Goal: Task Accomplishment & Management: Manage account settings

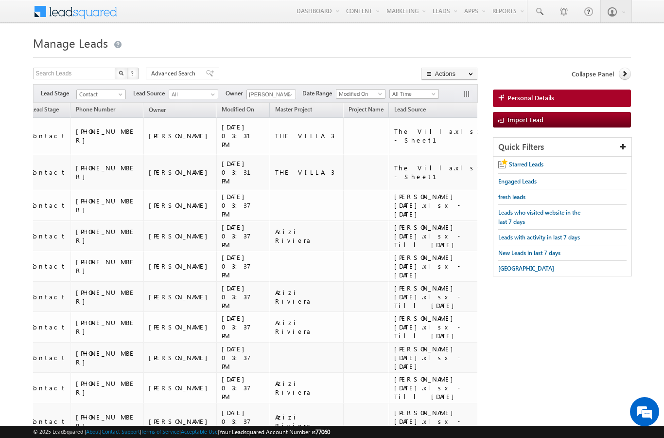
scroll to position [0, 176]
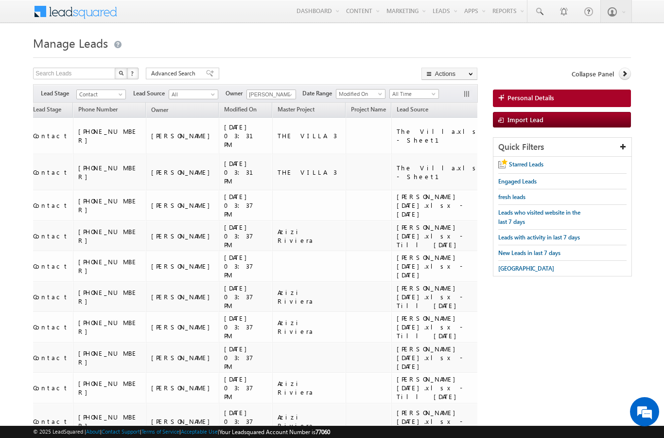
click at [397, 113] on span "Lead Source" at bounding box center [413, 108] width 32 height 7
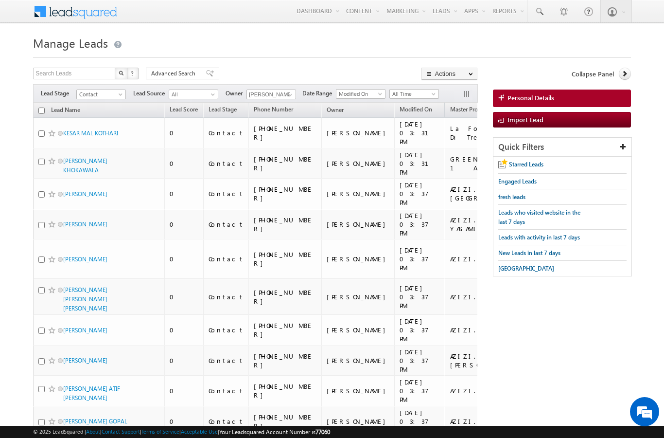
scroll to position [0, 0]
click at [40, 111] on input "checkbox" at bounding box center [41, 110] width 6 height 6
checkbox input "true"
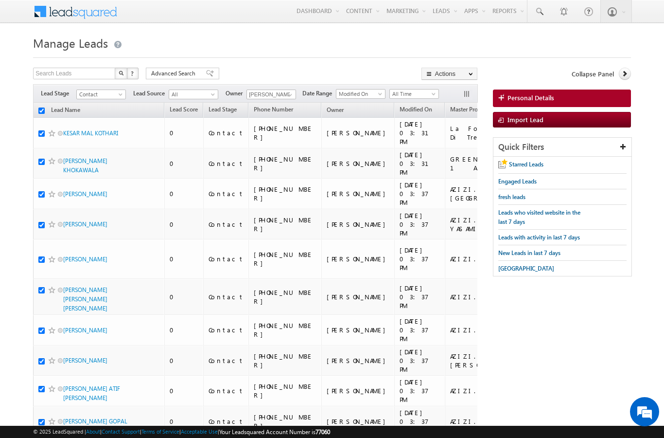
checkbox input "true"
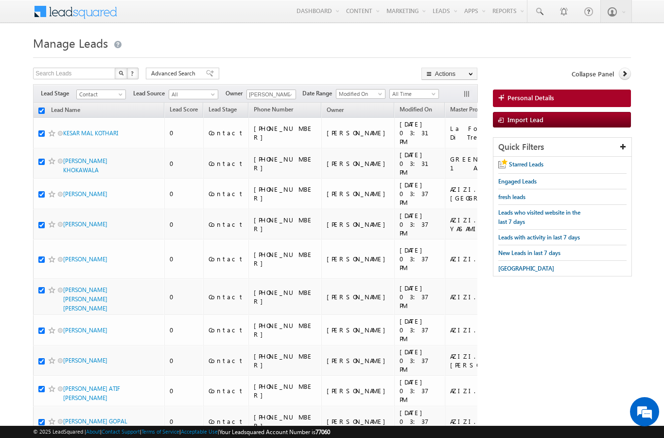
checkbox input "true"
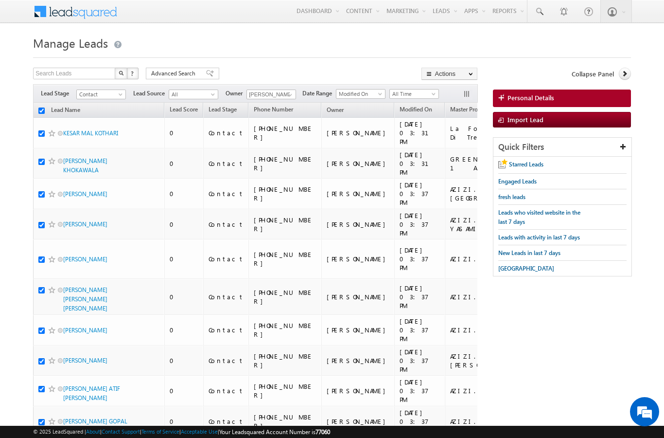
checkbox input "true"
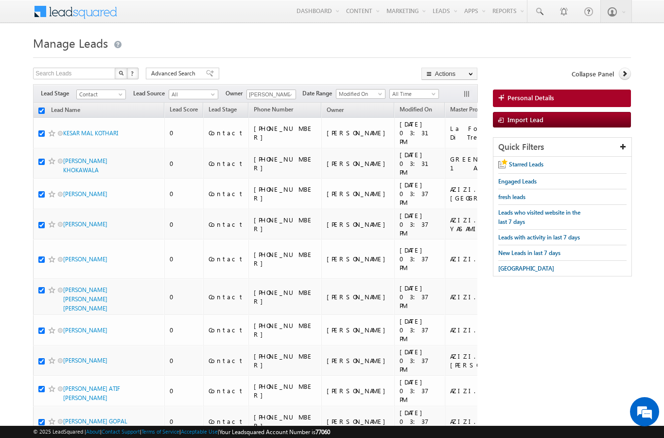
checkbox input "true"
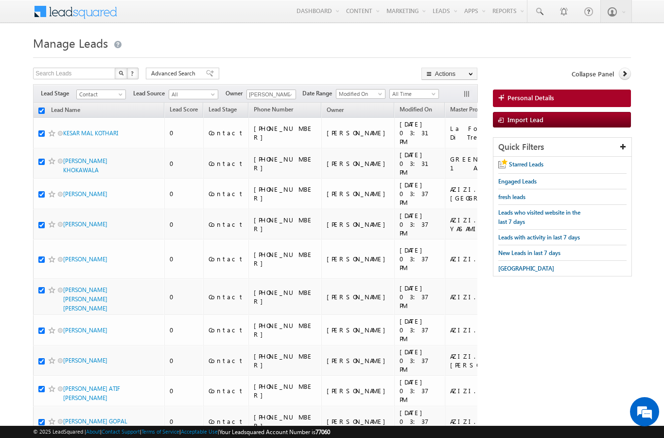
checkbox input "true"
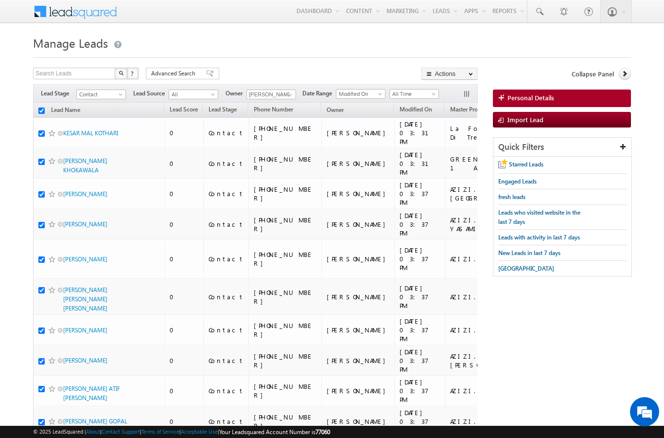
checkbox input "true"
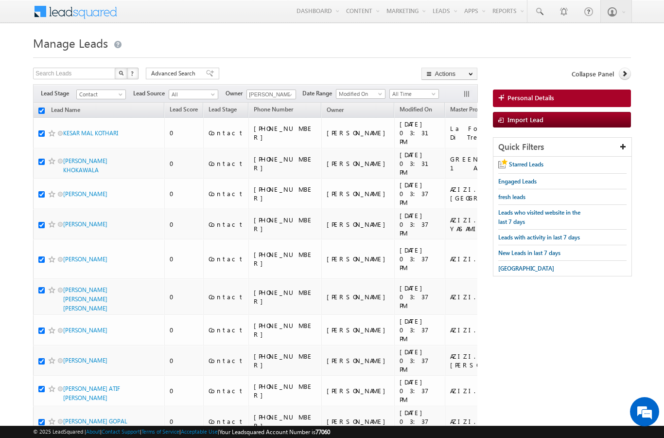
checkbox input "true"
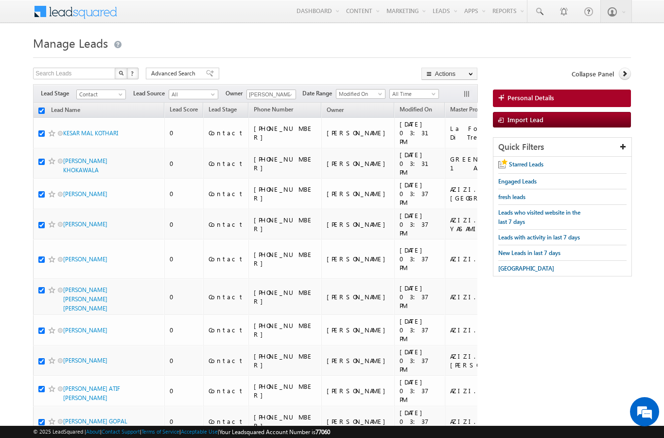
checkbox input "true"
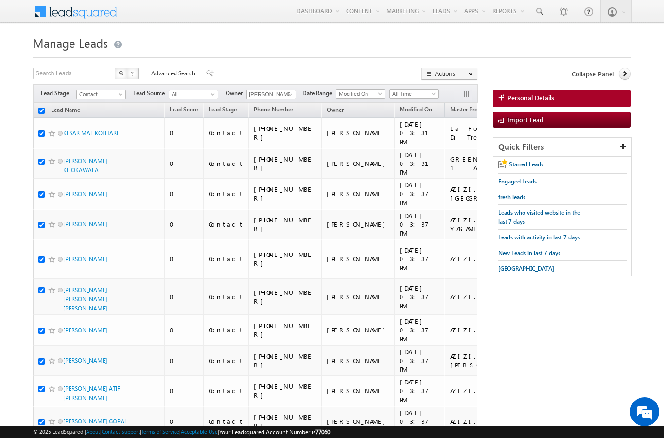
checkbox input "true"
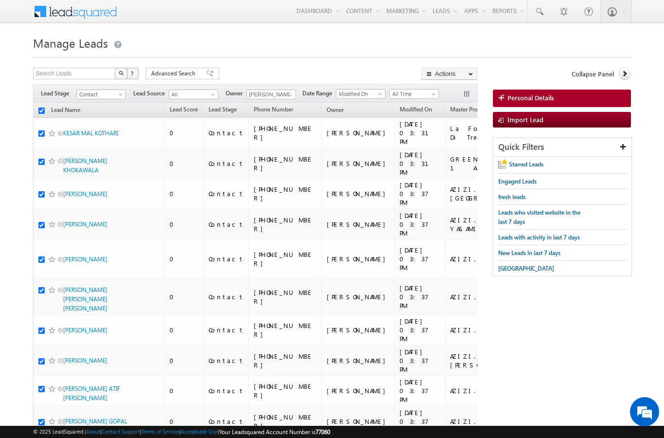
checkbox input "true"
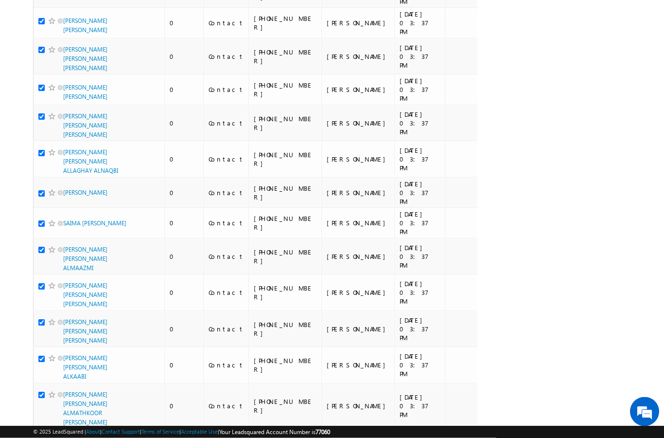
scroll to position [1363, 0]
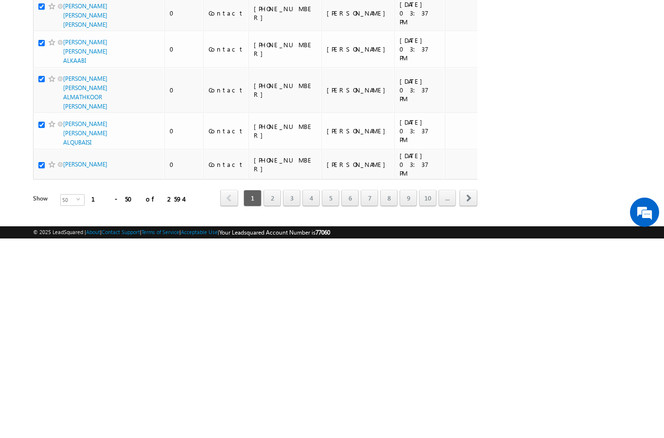
click at [76, 396] on span "select" at bounding box center [80, 398] width 8 height 4
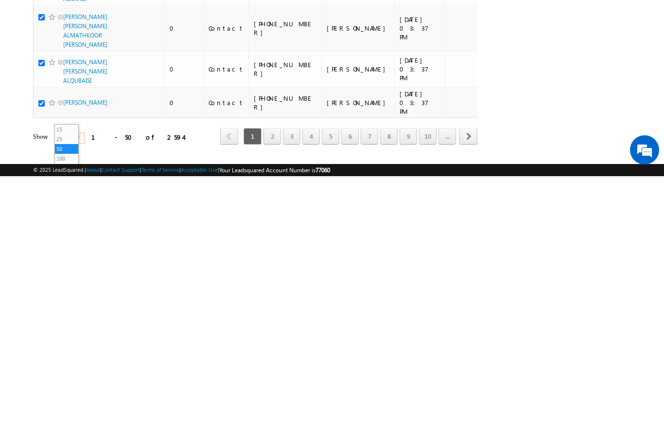
click at [72, 427] on span "© 2025 LeadSquared | About | Contact Support | Terms of Service | Acceptable Us…" at bounding box center [181, 431] width 297 height 9
click at [76, 397] on span "select" at bounding box center [80, 399] width 8 height 4
click at [72, 427] on span "© 2025 LeadSquared | About | Contact Support | Terms of Service | Acceptable Us…" at bounding box center [181, 431] width 297 height 9
click at [76, 397] on span "select" at bounding box center [80, 399] width 8 height 4
click at [67, 427] on span "© 2025 LeadSquared | About | Contact Support | Terms of Service | Acceptable Us…" at bounding box center [181, 431] width 297 height 9
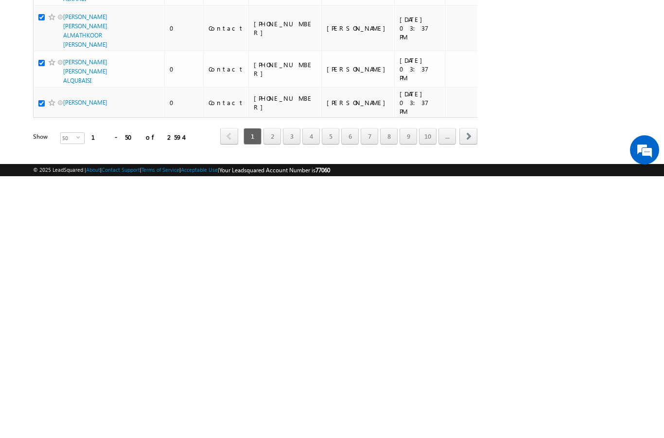
click at [76, 397] on span "select" at bounding box center [80, 399] width 8 height 4
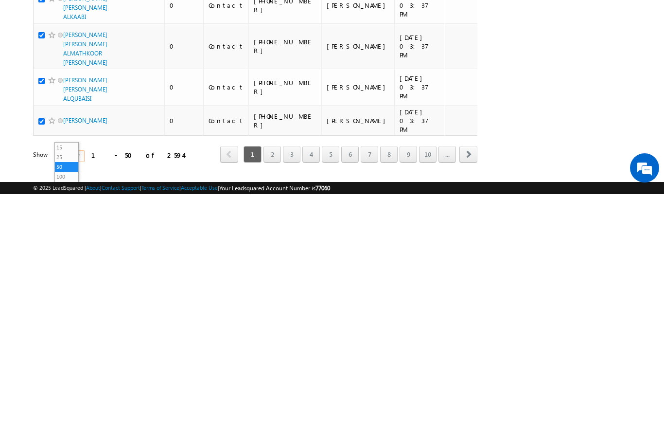
click at [66, 415] on li "100" at bounding box center [66, 420] width 23 height 10
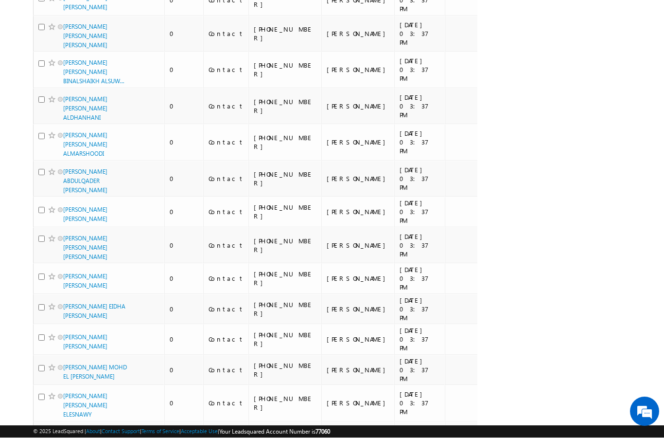
scroll to position [2970, 0]
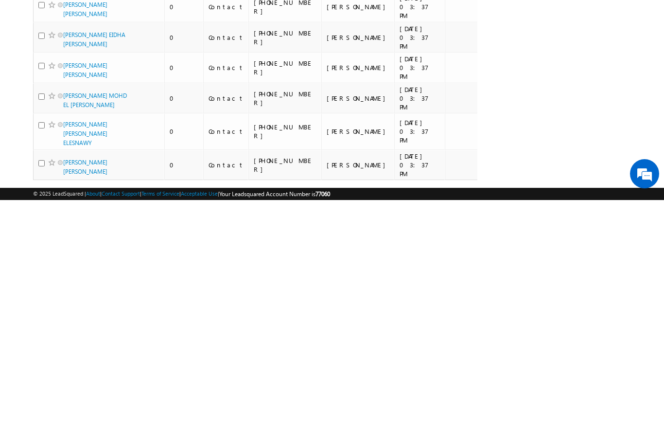
click at [76, 435] on span "select" at bounding box center [80, 437] width 8 height 4
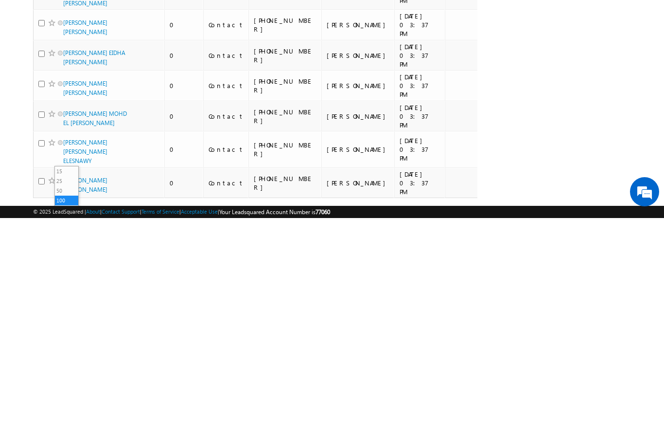
click at [71, 427] on span "© 2025 LeadSquared | About | Contact Support | Terms of Service | Acceptable Us…" at bounding box center [181, 431] width 297 height 9
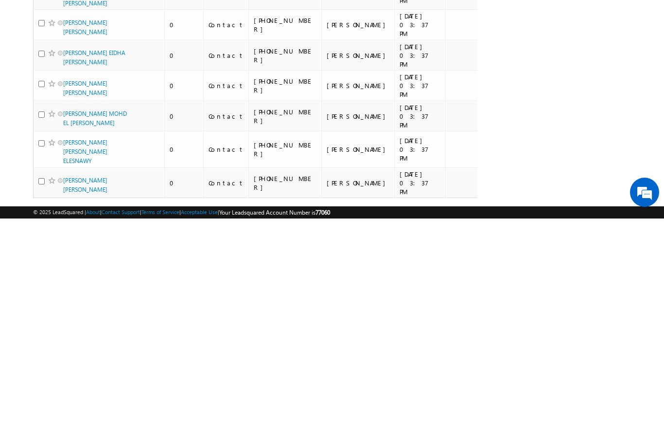
click at [76, 435] on span "select" at bounding box center [80, 437] width 8 height 4
click at [70, 424] on li "200" at bounding box center [66, 429] width 23 height 10
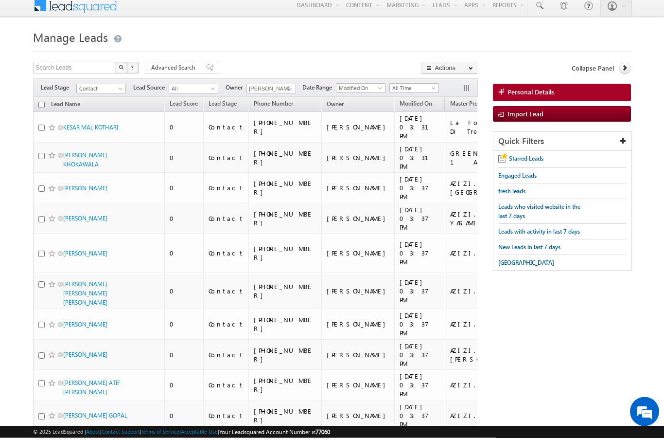
scroll to position [0, 0]
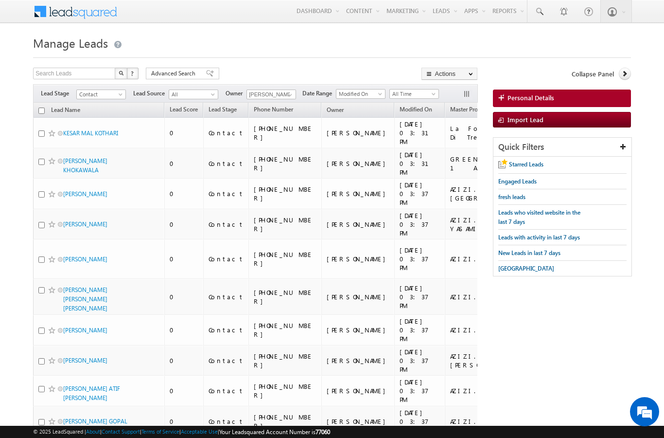
click at [37, 115] on th "Lead Name (sorted descending)" at bounding box center [98, 110] width 131 height 15
click at [43, 114] on input "checkbox" at bounding box center [41, 110] width 6 height 6
checkbox input "true"
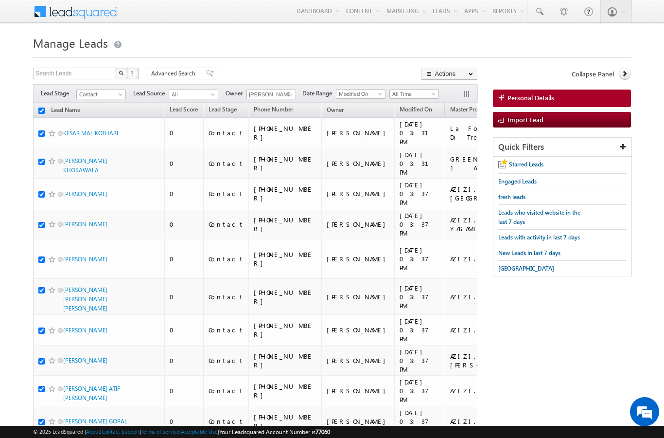
checkbox input "true"
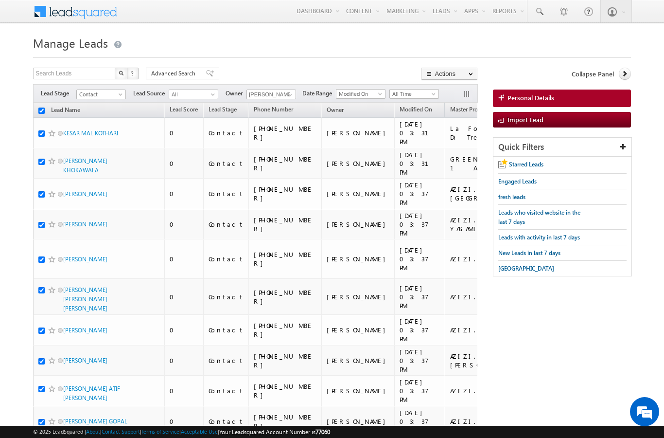
checkbox input "true"
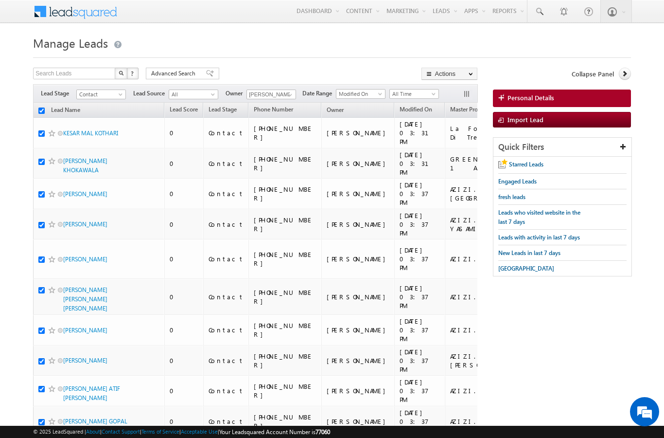
checkbox input "true"
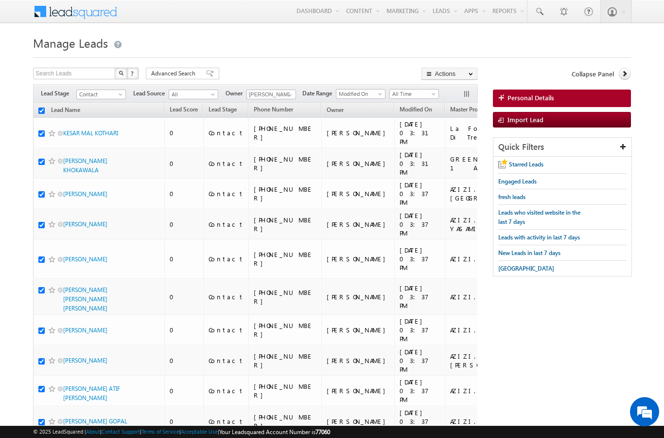
checkbox input "true"
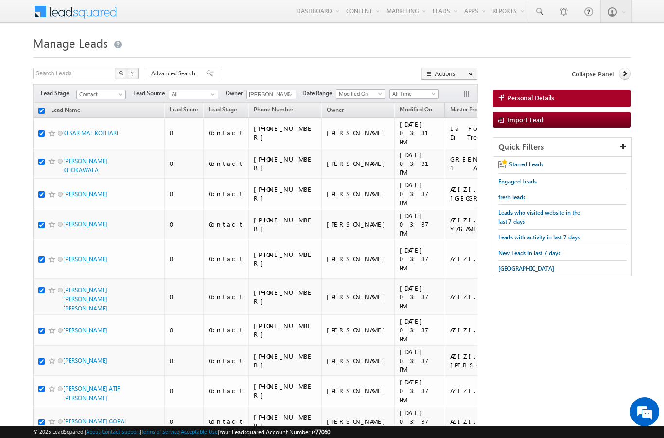
checkbox input "true"
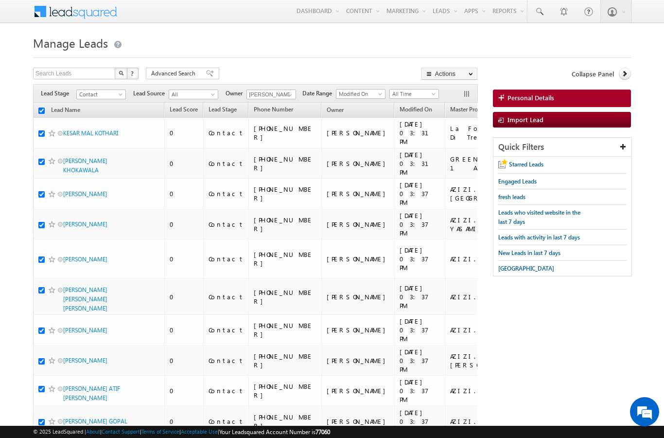
checkbox input "true"
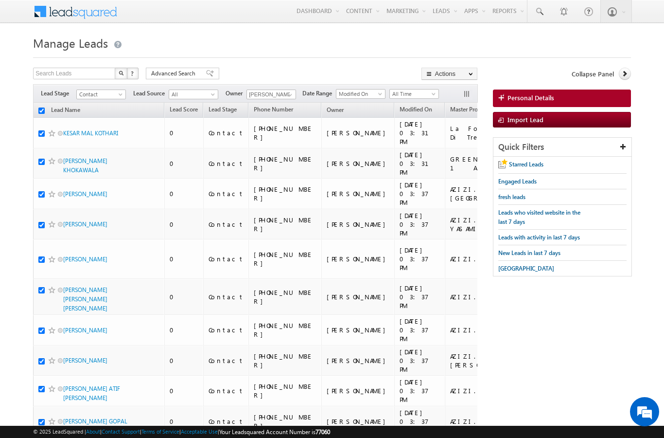
checkbox input "true"
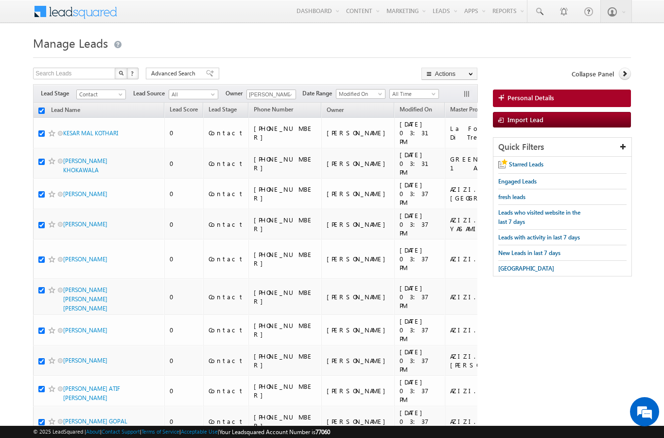
checkbox input "true"
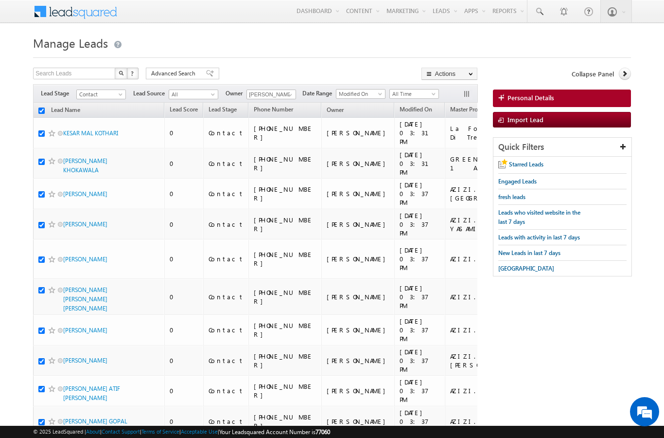
checkbox input "true"
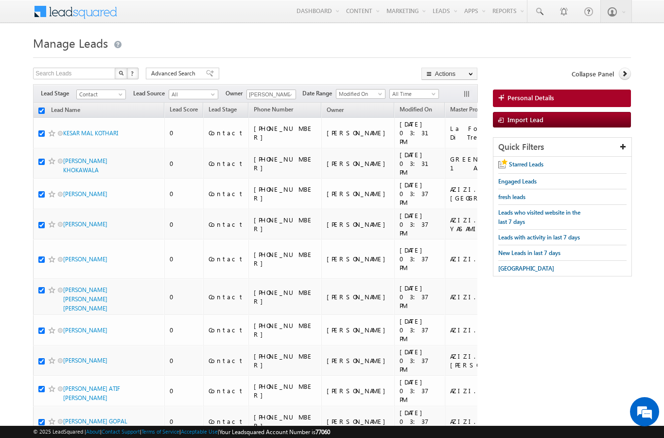
checkbox input "true"
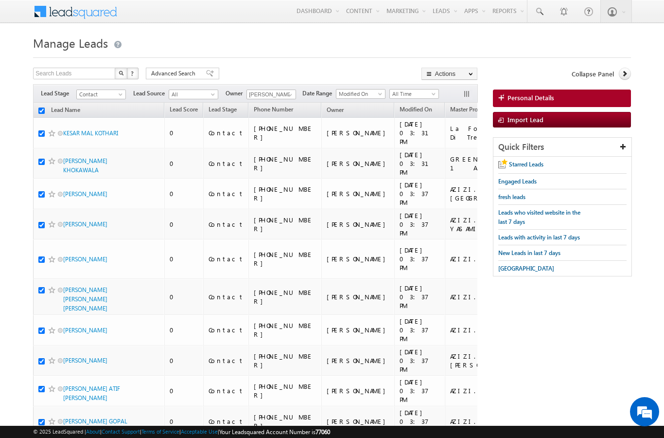
checkbox input "true"
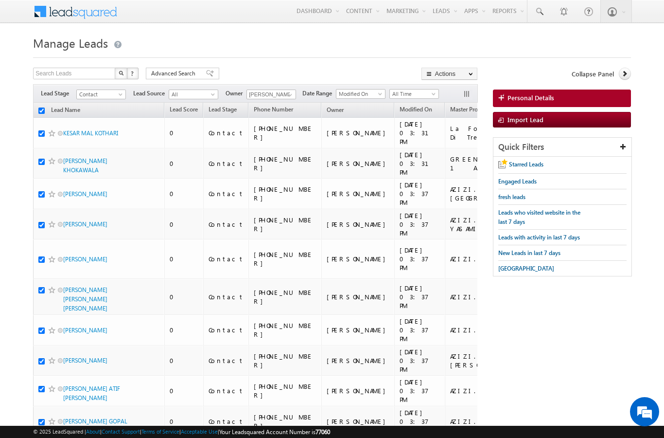
checkbox input "true"
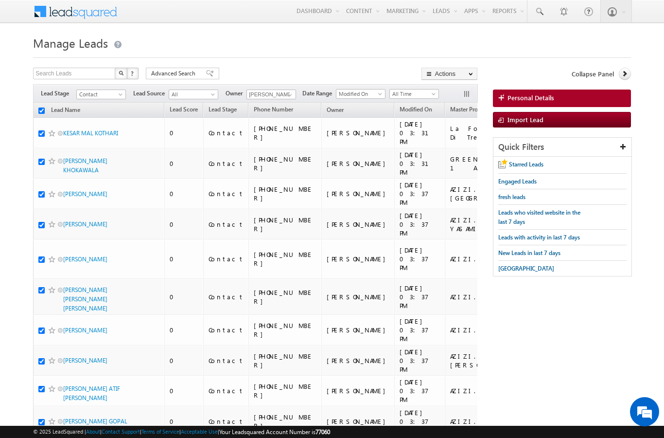
checkbox input "true"
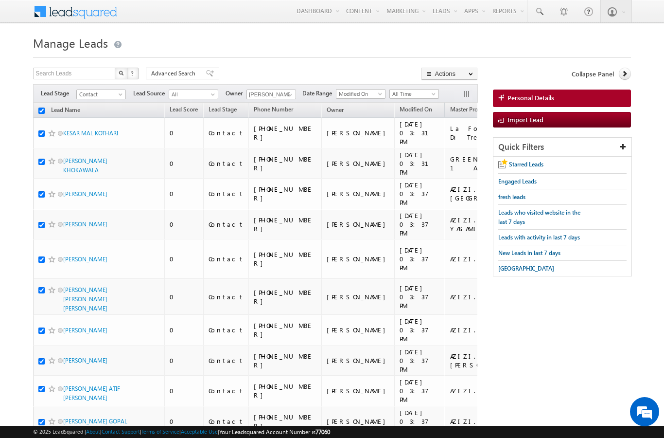
checkbox input "true"
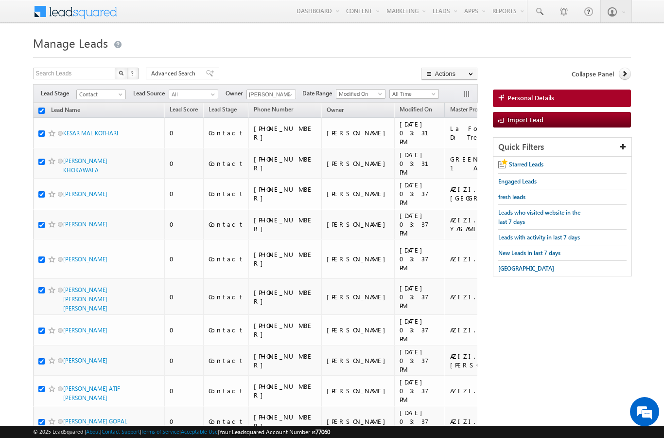
checkbox input "true"
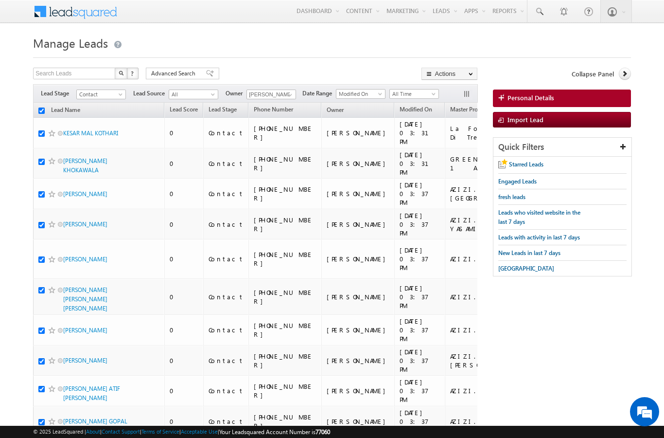
checkbox input "true"
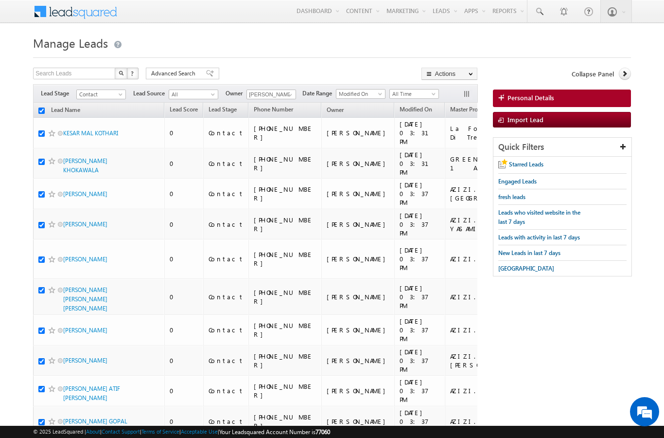
checkbox input "true"
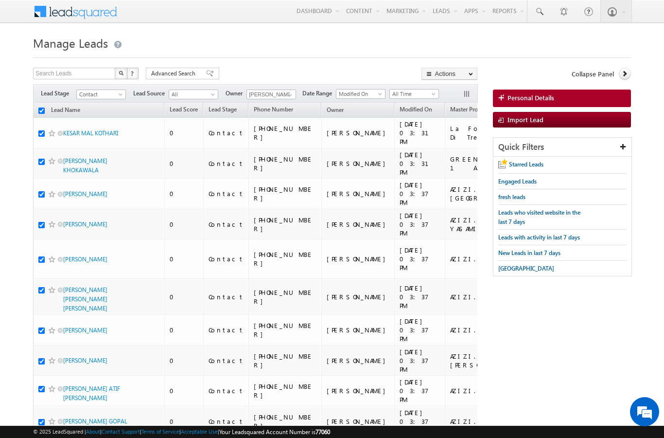
checkbox input "true"
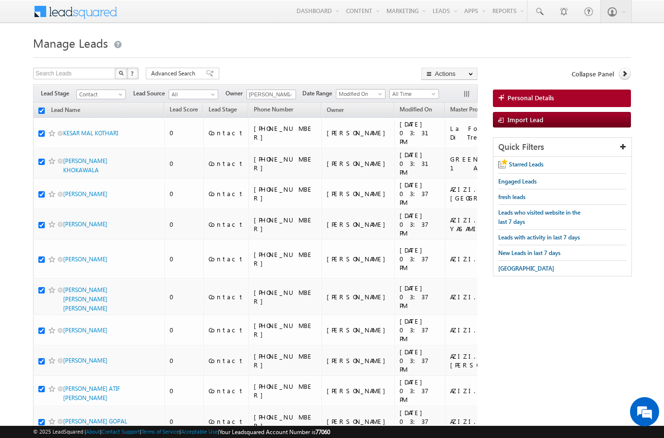
checkbox input "true"
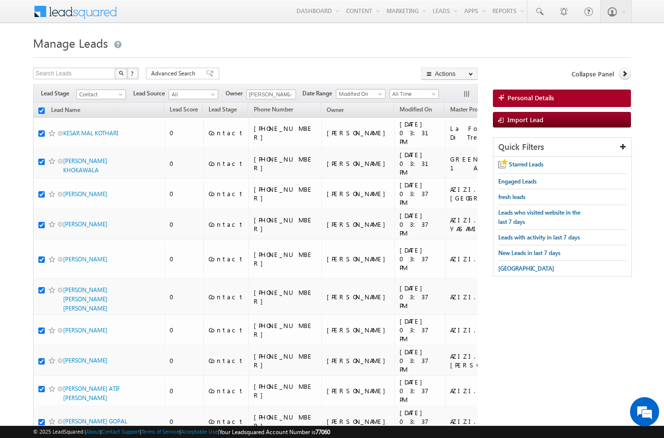
checkbox input "true"
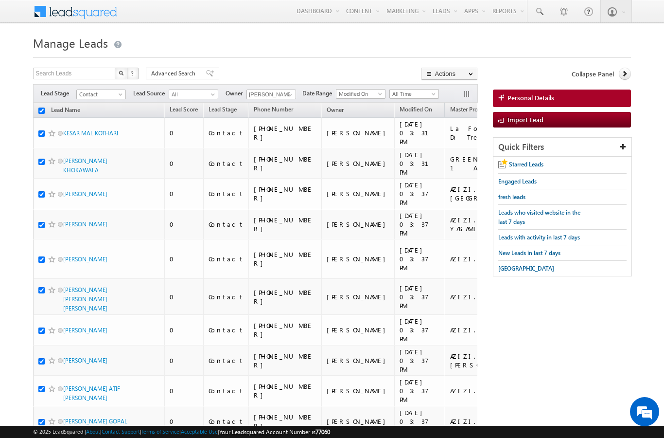
checkbox input "true"
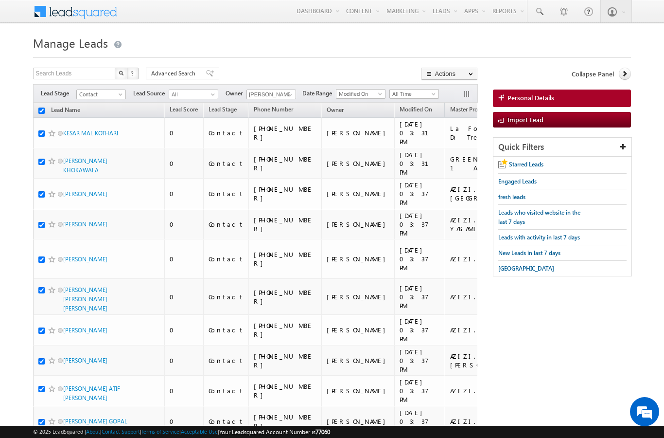
checkbox input "true"
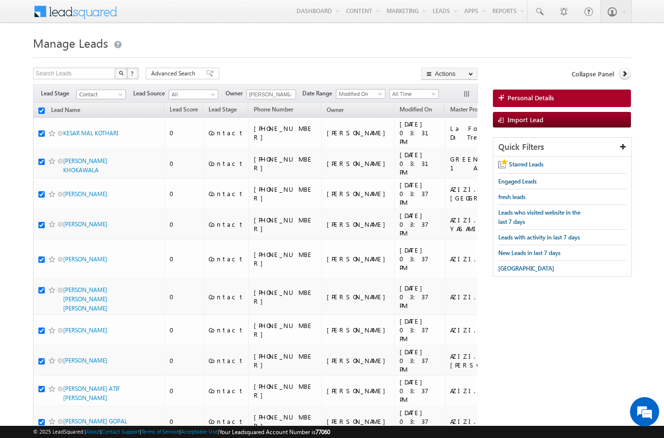
checkbox input "true"
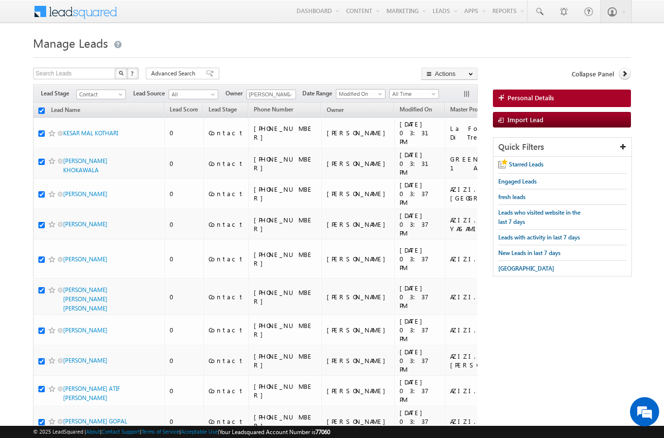
checkbox input "true"
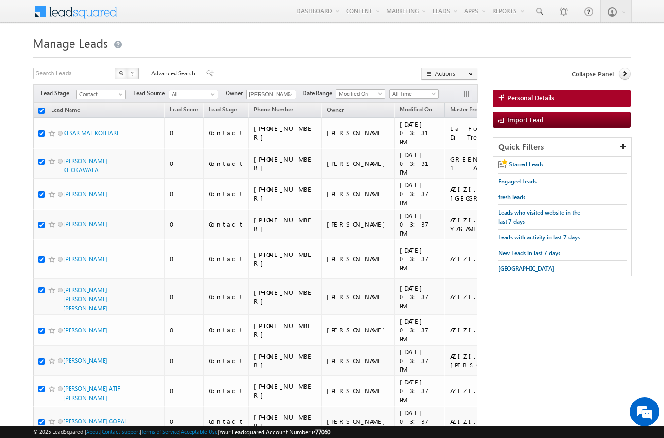
checkbox input "true"
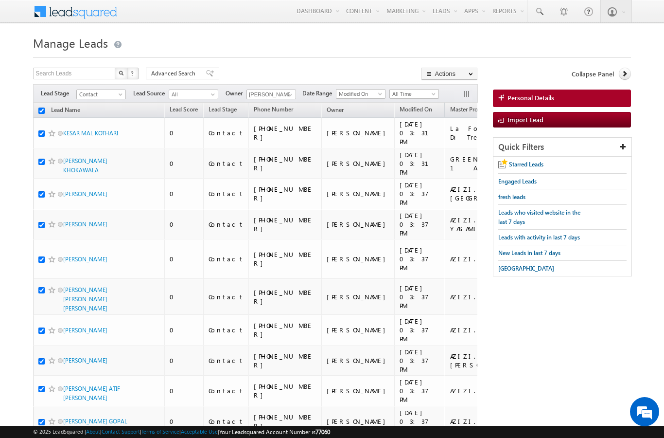
checkbox input "true"
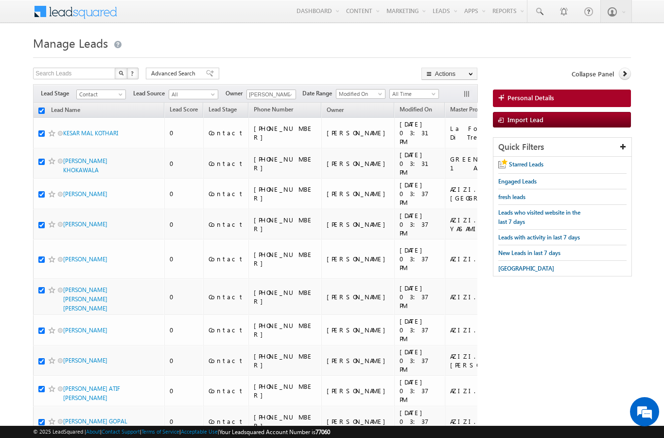
checkbox input "true"
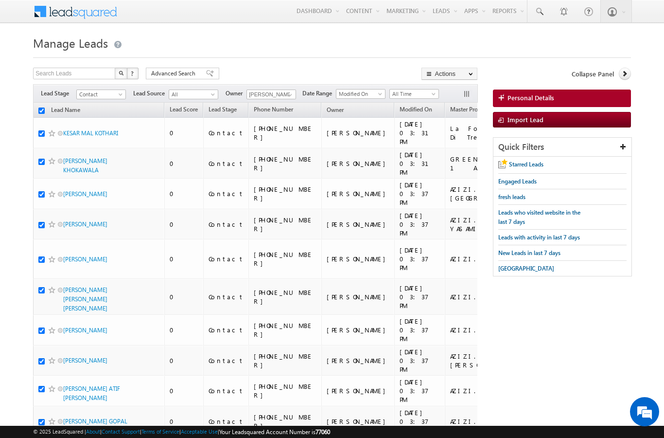
checkbox input "true"
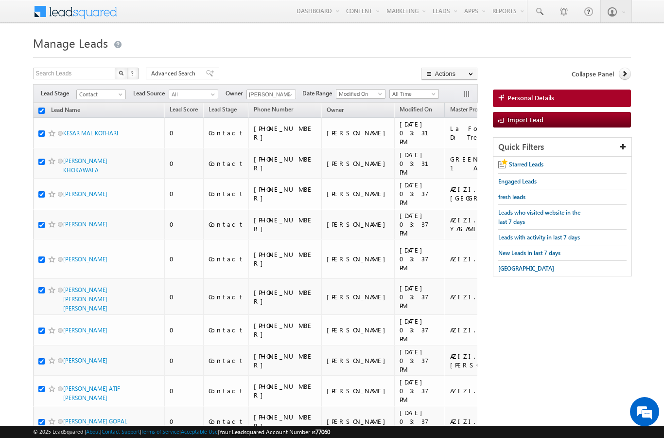
checkbox input "true"
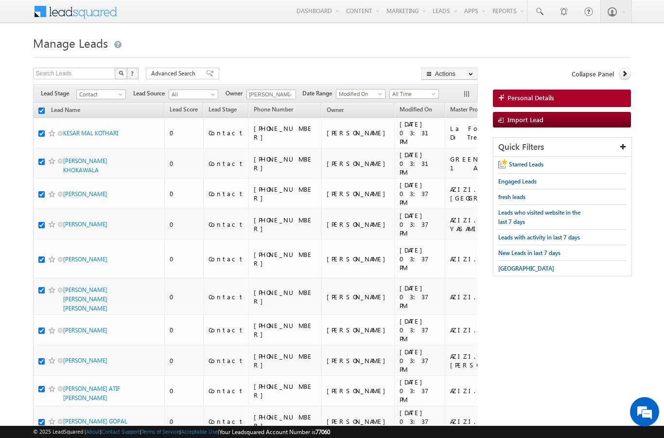
checkbox input "true"
click at [0, 0] on link "Change Owner" at bounding box center [0, 0] width 0 height 0
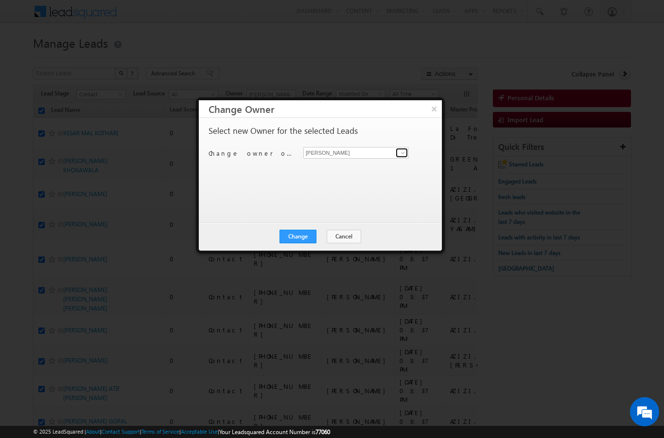
click at [405, 151] on span at bounding box center [403, 153] width 8 height 8
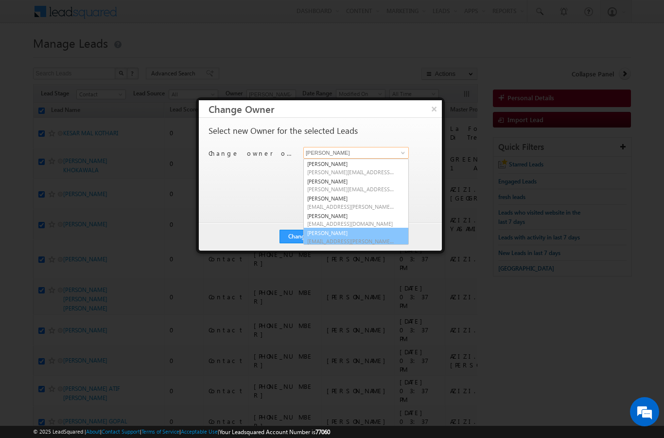
scroll to position [1, 0]
click at [368, 231] on link "[PERSON_NAME] [EMAIL_ADDRESS][PERSON_NAME][DOMAIN_NAME]" at bounding box center [355, 236] width 105 height 18
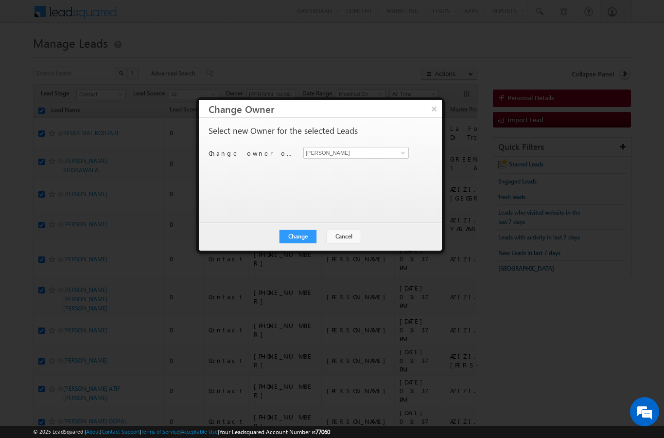
click at [300, 235] on button "Change" at bounding box center [298, 236] width 37 height 14
click at [330, 236] on button "Close" at bounding box center [321, 236] width 31 height 14
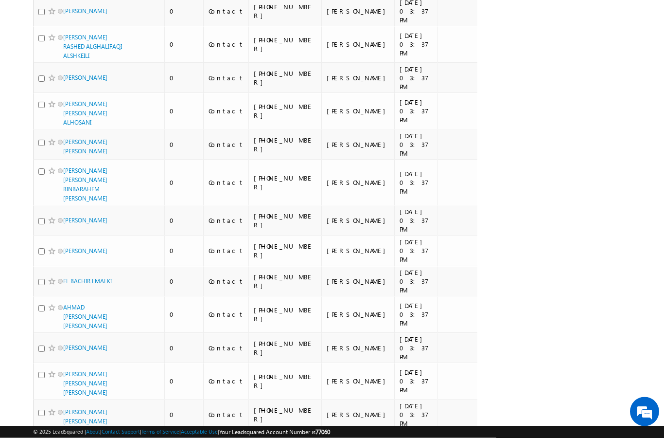
scroll to position [0, 0]
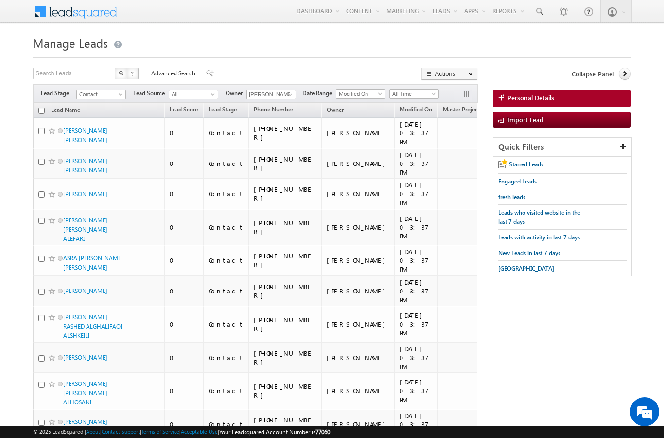
click at [40, 111] on input "checkbox" at bounding box center [41, 110] width 6 height 6
click at [0, 0] on link "Change Owner" at bounding box center [0, 0] width 0 height 0
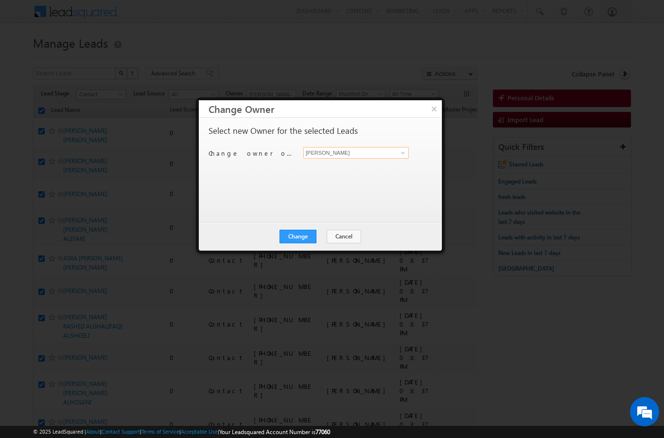
click at [408, 154] on input "[PERSON_NAME]" at bounding box center [355, 153] width 105 height 12
click at [384, 171] on span "[PERSON_NAME][EMAIL_ADDRESS][DOMAIN_NAME]" at bounding box center [351, 171] width 88 height 7
click at [302, 237] on button "Change" at bounding box center [298, 236] width 37 height 14
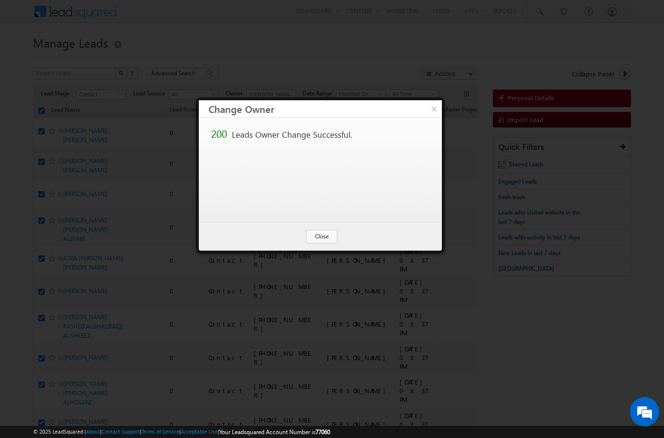
click at [331, 236] on button "Close" at bounding box center [321, 236] width 31 height 14
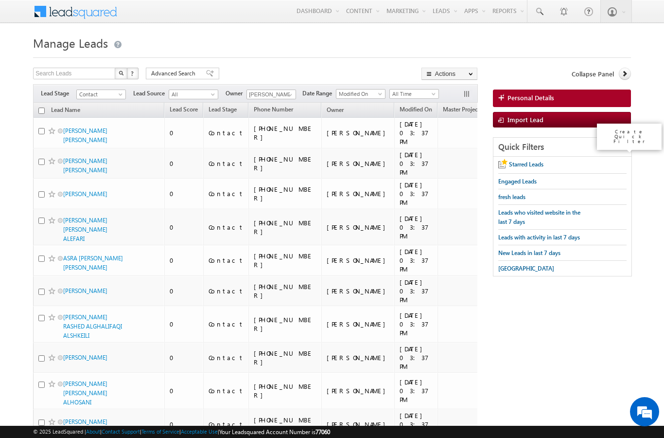
click at [621, 146] on icon at bounding box center [623, 146] width 7 height 7
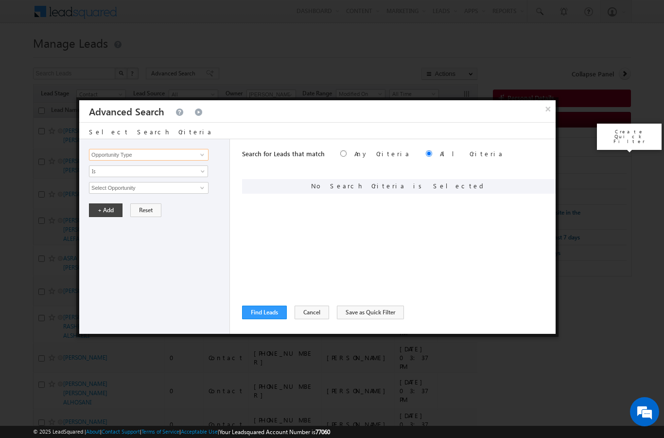
click at [120, 158] on input "Opportunity Type" at bounding box center [149, 155] width 120 height 12
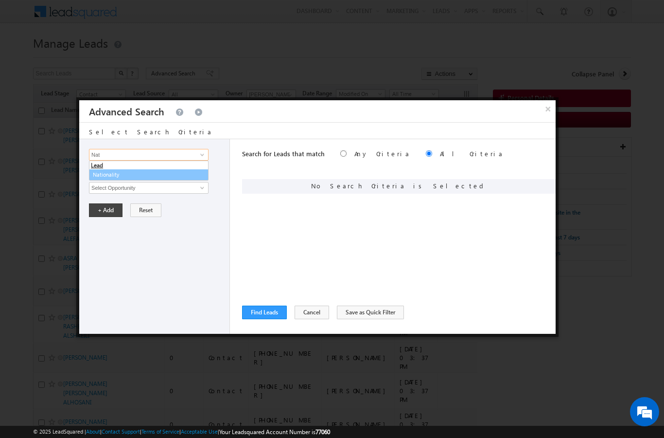
click at [152, 176] on link "Nationality" at bounding box center [149, 174] width 120 height 11
click at [183, 172] on span "Is" at bounding box center [141, 171] width 105 height 9
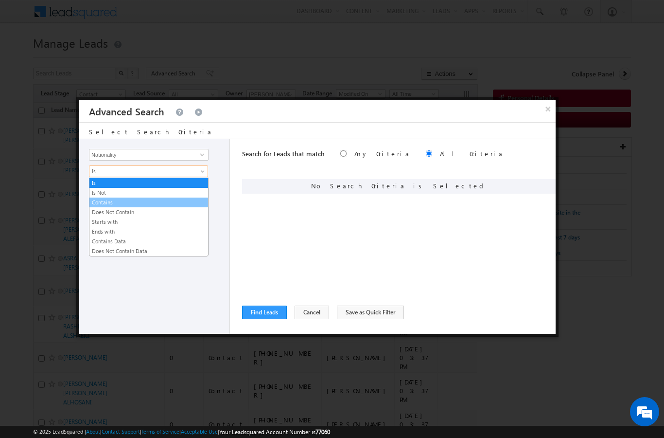
click at [141, 202] on link "Contains" at bounding box center [148, 202] width 119 height 9
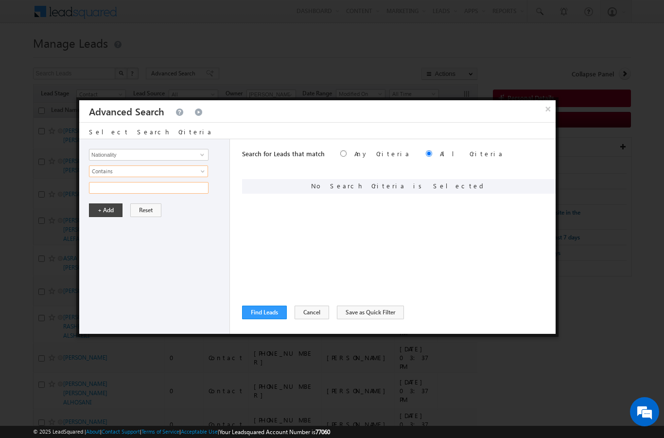
click at [155, 187] on input "text" at bounding box center [149, 188] width 120 height 12
click at [105, 210] on button "+ Add" at bounding box center [106, 210] width 34 height 14
click at [270, 316] on button "Find Leads" at bounding box center [264, 312] width 45 height 14
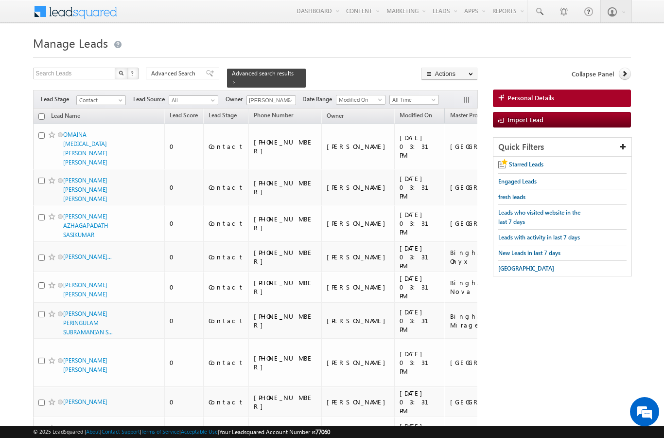
click at [43, 113] on input "checkbox" at bounding box center [41, 116] width 6 height 6
click at [0, 0] on link "Change Owner" at bounding box center [0, 0] width 0 height 0
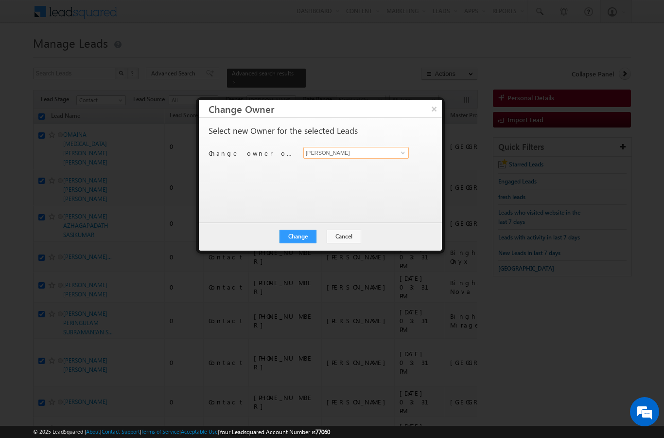
click at [408, 152] on input "[PERSON_NAME]" at bounding box center [355, 153] width 105 height 12
click at [401, 155] on span at bounding box center [403, 153] width 8 height 8
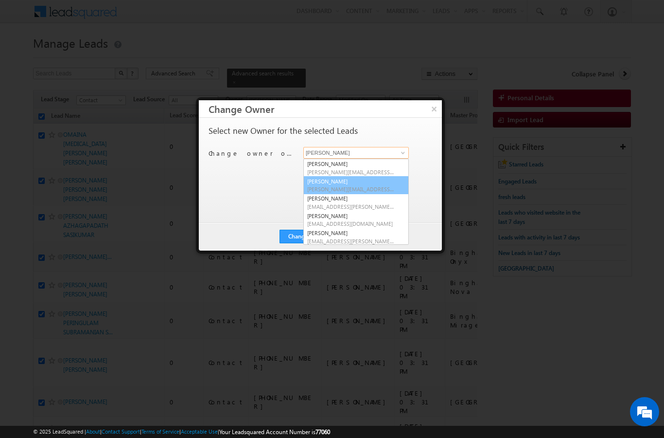
click at [366, 184] on link "[PERSON_NAME] [PERSON_NAME][EMAIL_ADDRESS][DOMAIN_NAME]" at bounding box center [355, 185] width 105 height 18
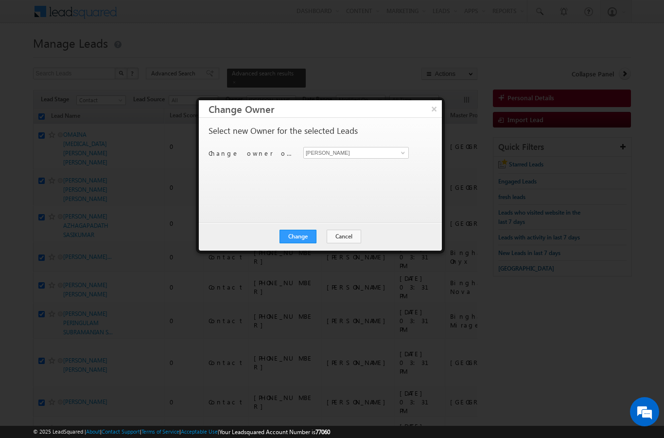
click at [294, 237] on button "Change" at bounding box center [298, 236] width 37 height 14
click at [328, 236] on button "Close" at bounding box center [321, 236] width 31 height 14
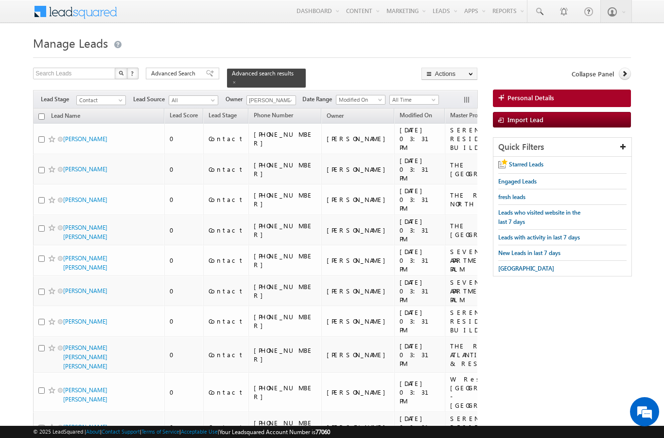
click at [38, 113] on input "checkbox" at bounding box center [41, 116] width 6 height 6
click at [0, 0] on link "Change Owner" at bounding box center [0, 0] width 0 height 0
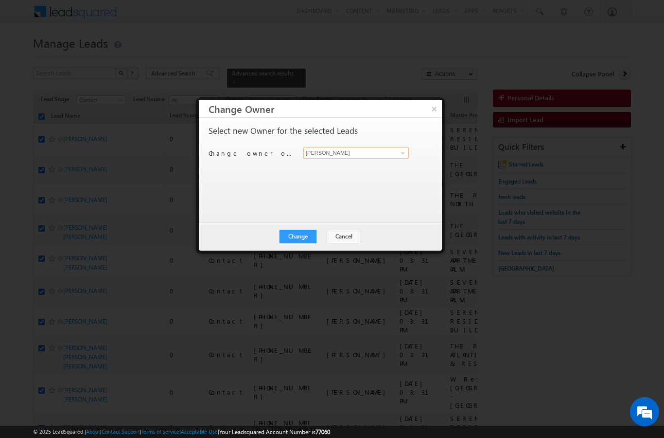
click at [408, 151] on input "[PERSON_NAME]" at bounding box center [355, 153] width 105 height 12
click at [359, 168] on span "[PERSON_NAME][EMAIL_ADDRESS][DOMAIN_NAME]" at bounding box center [351, 171] width 88 height 7
click at [304, 238] on button "Change" at bounding box center [298, 236] width 37 height 14
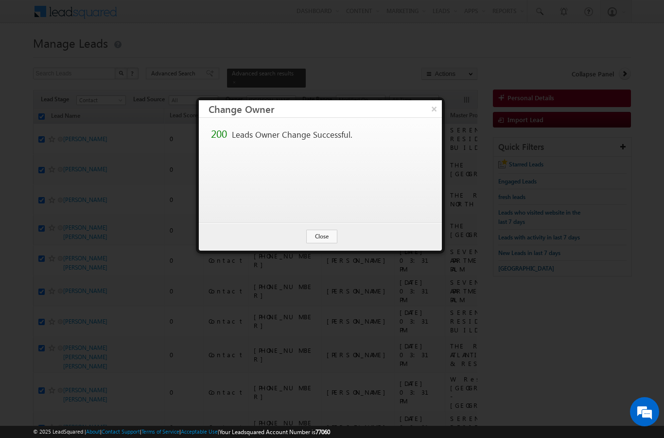
click at [324, 237] on button "Close" at bounding box center [321, 236] width 31 height 14
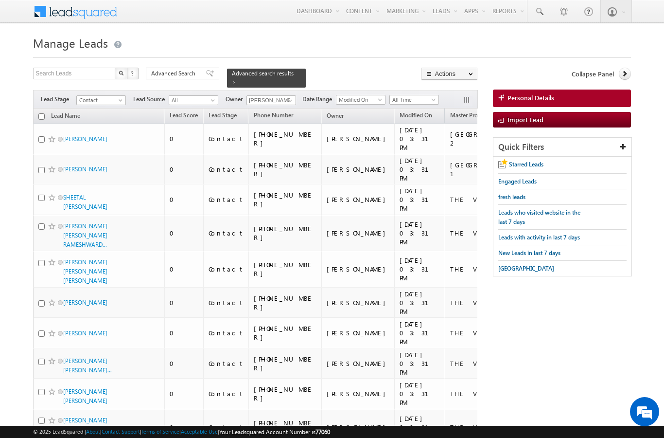
click at [237, 78] on link at bounding box center [234, 82] width 5 height 8
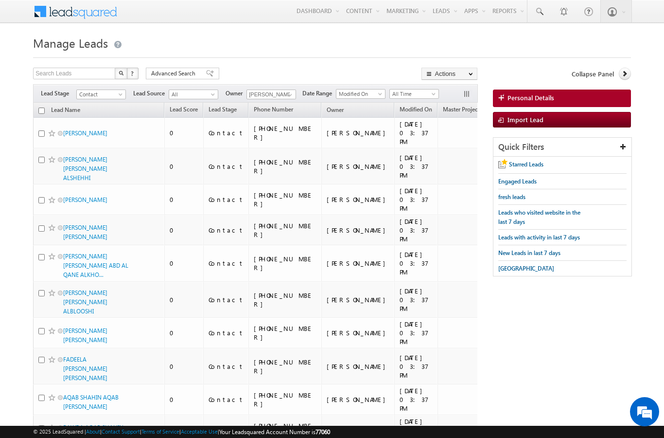
click at [43, 110] on input "checkbox" at bounding box center [41, 110] width 6 height 6
click at [0, 0] on link "Change Owner" at bounding box center [0, 0] width 0 height 0
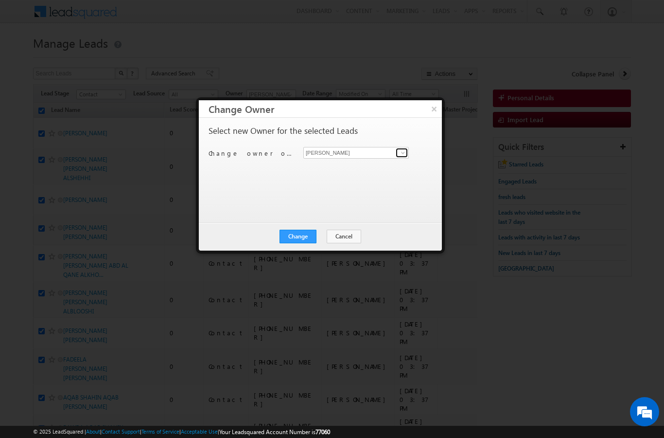
click at [401, 151] on span at bounding box center [403, 153] width 8 height 8
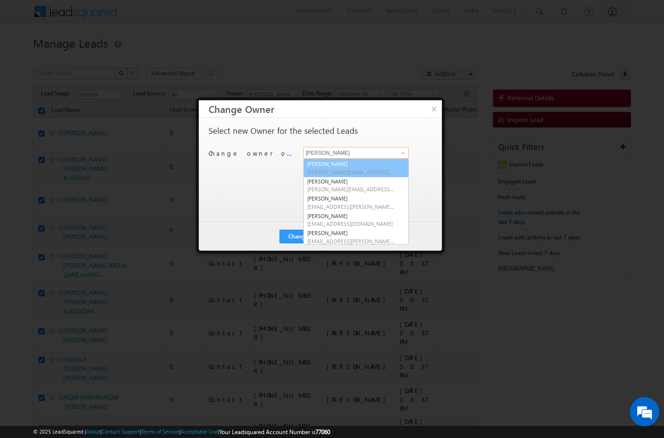
click at [377, 170] on span "[PERSON_NAME][EMAIL_ADDRESS][DOMAIN_NAME]" at bounding box center [351, 171] width 88 height 7
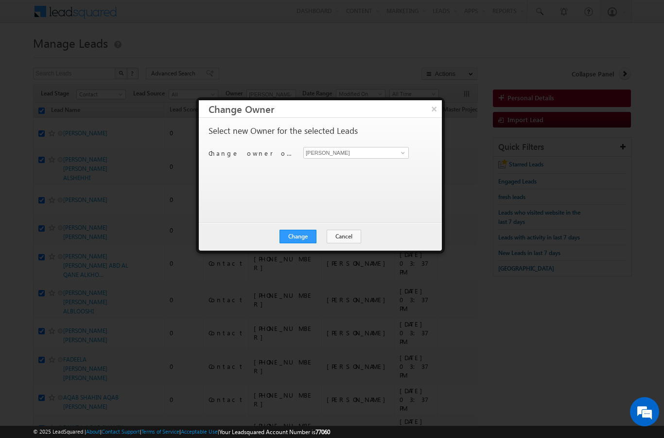
click at [303, 241] on button "Change" at bounding box center [298, 236] width 37 height 14
click at [324, 243] on button "Close" at bounding box center [321, 236] width 31 height 14
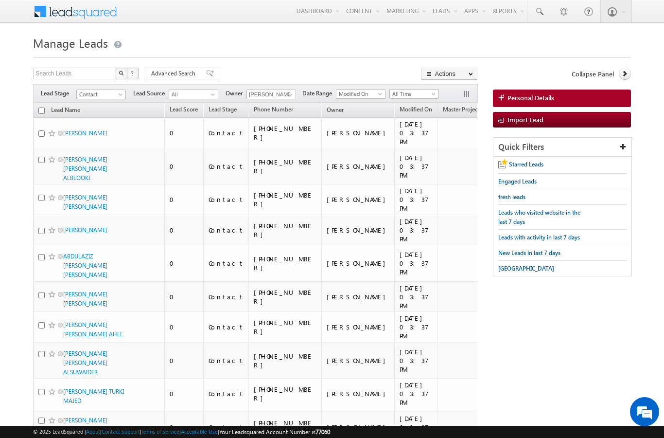
click at [43, 111] on input "checkbox" at bounding box center [41, 110] width 6 height 6
click at [0, 0] on link "Change Owner" at bounding box center [0, 0] width 0 height 0
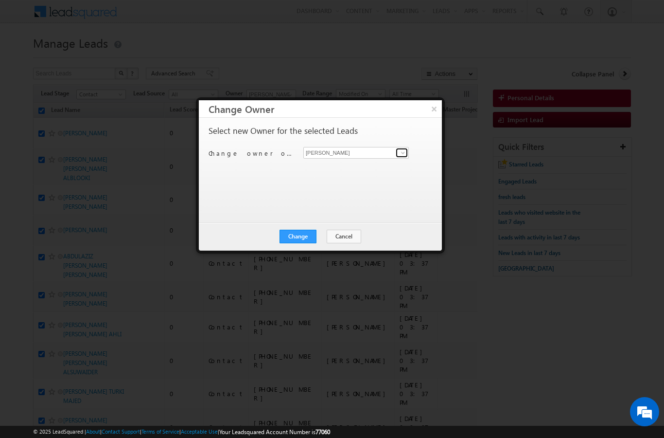
click at [402, 148] on link at bounding box center [402, 153] width 12 height 10
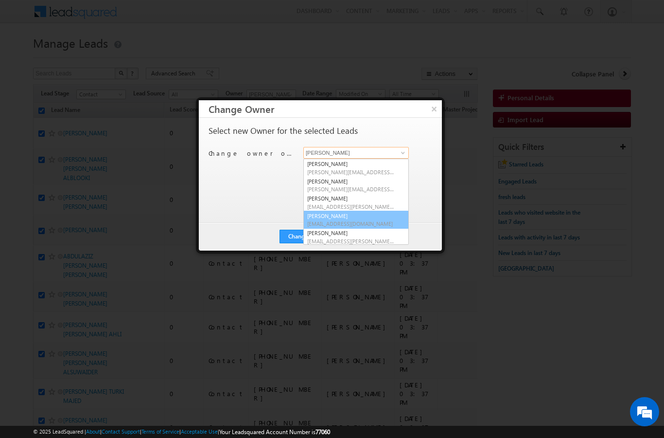
click at [353, 221] on span "[EMAIL_ADDRESS][DOMAIN_NAME]" at bounding box center [351, 223] width 88 height 7
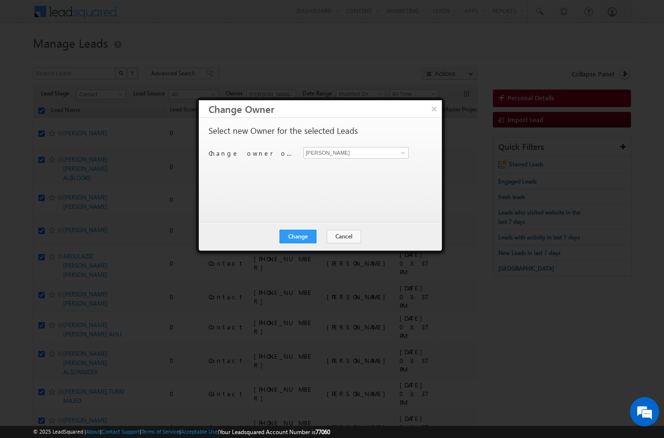
click at [300, 242] on button "Change" at bounding box center [298, 236] width 37 height 14
click at [330, 242] on button "Close" at bounding box center [321, 236] width 31 height 14
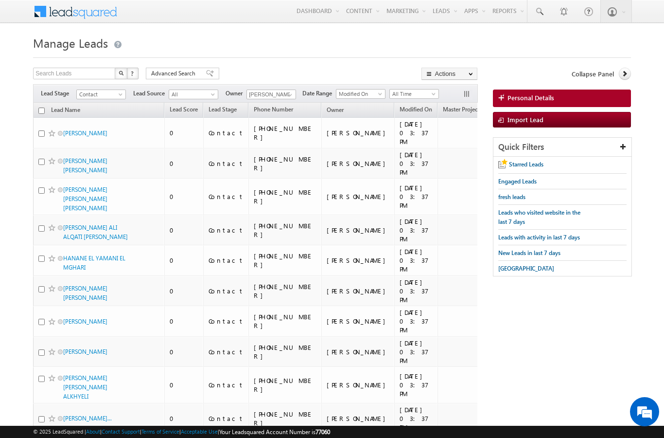
click at [0, 0] on link "Reports Home" at bounding box center [0, 0] width 0 height 0
